Goal: Task Accomplishment & Management: Complete application form

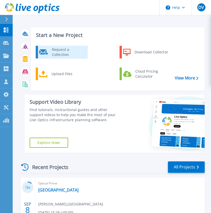
click at [60, 48] on div "Request a Collection" at bounding box center [67, 52] width 37 height 10
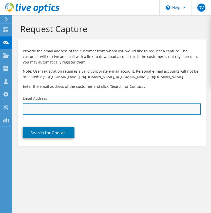
paste input "[EMAIL_ADDRESS][DOMAIN_NAME]"
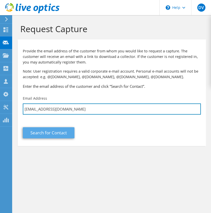
type input "[EMAIL_ADDRESS][DOMAIN_NAME]"
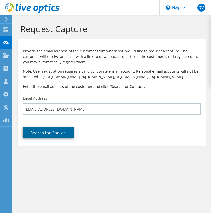
click at [59, 131] on link "Search for Contact" at bounding box center [49, 133] width 52 height 11
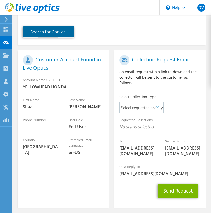
scroll to position [101, 0]
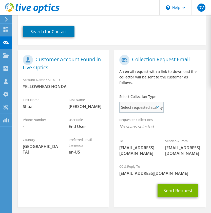
click at [146, 102] on span "Select requested scan types" at bounding box center [141, 107] width 43 height 10
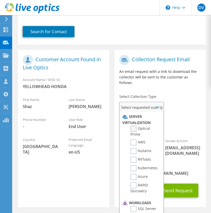
click at [140, 126] on label "Optical Prime" at bounding box center [145, 131] width 28 height 11
click at [0, 0] on input "Optical Prime" at bounding box center [0, 0] width 0 height 0
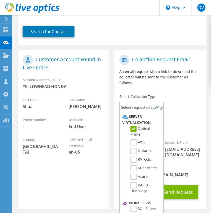
click at [191, 172] on span "[EMAIL_ADDRESS][DOMAIN_NAME]" at bounding box center [159, 175] width 81 height 6
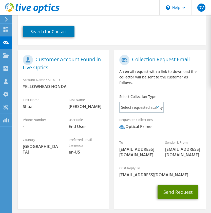
click at [187, 186] on button "Send Request" at bounding box center [178, 193] width 41 height 14
